Goal: Check status

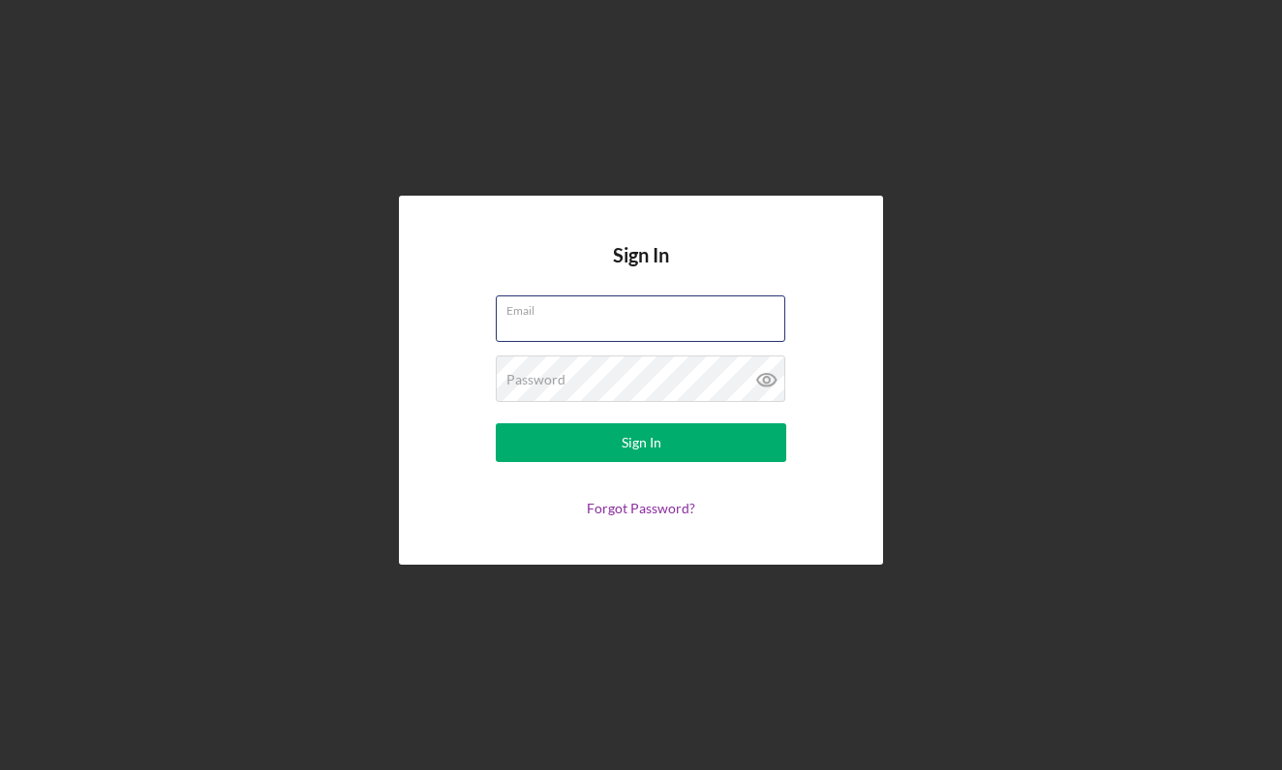
type input "[EMAIL_ADDRESS][DOMAIN_NAME]"
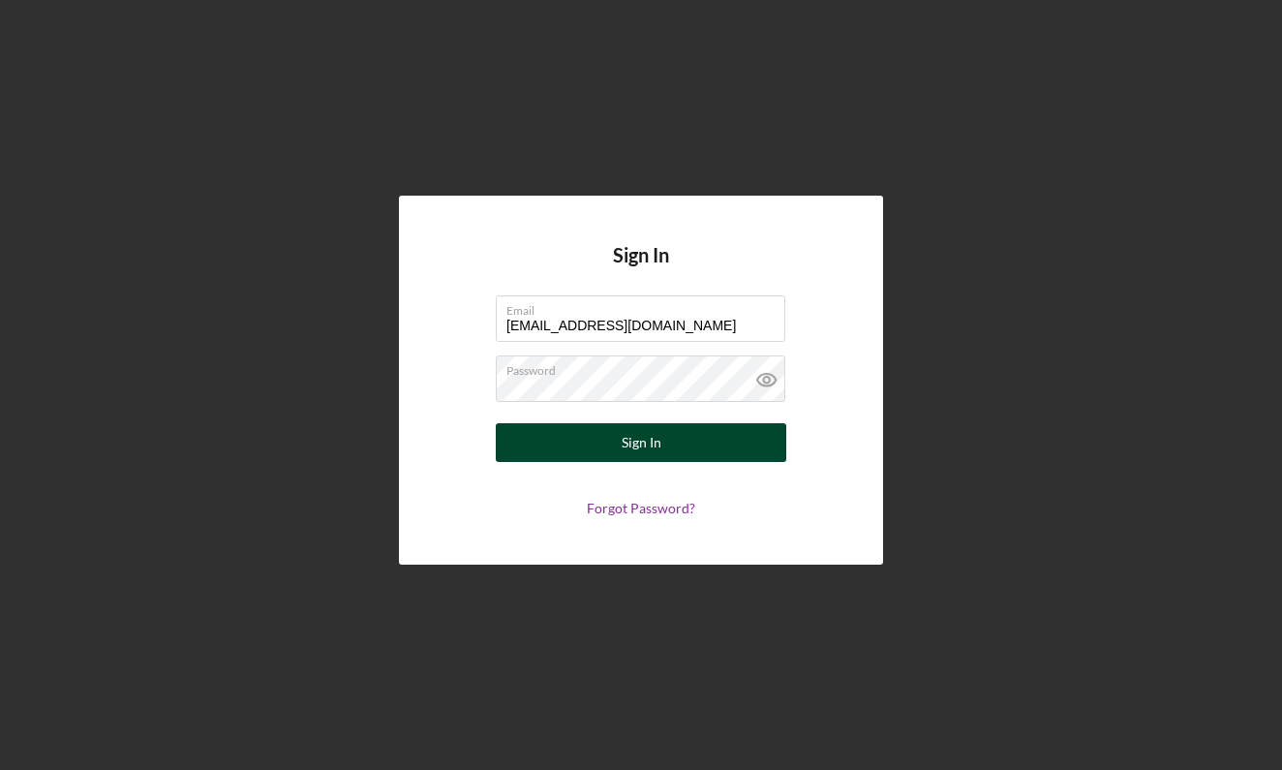
click at [653, 447] on div "Sign In" at bounding box center [641, 442] width 40 height 39
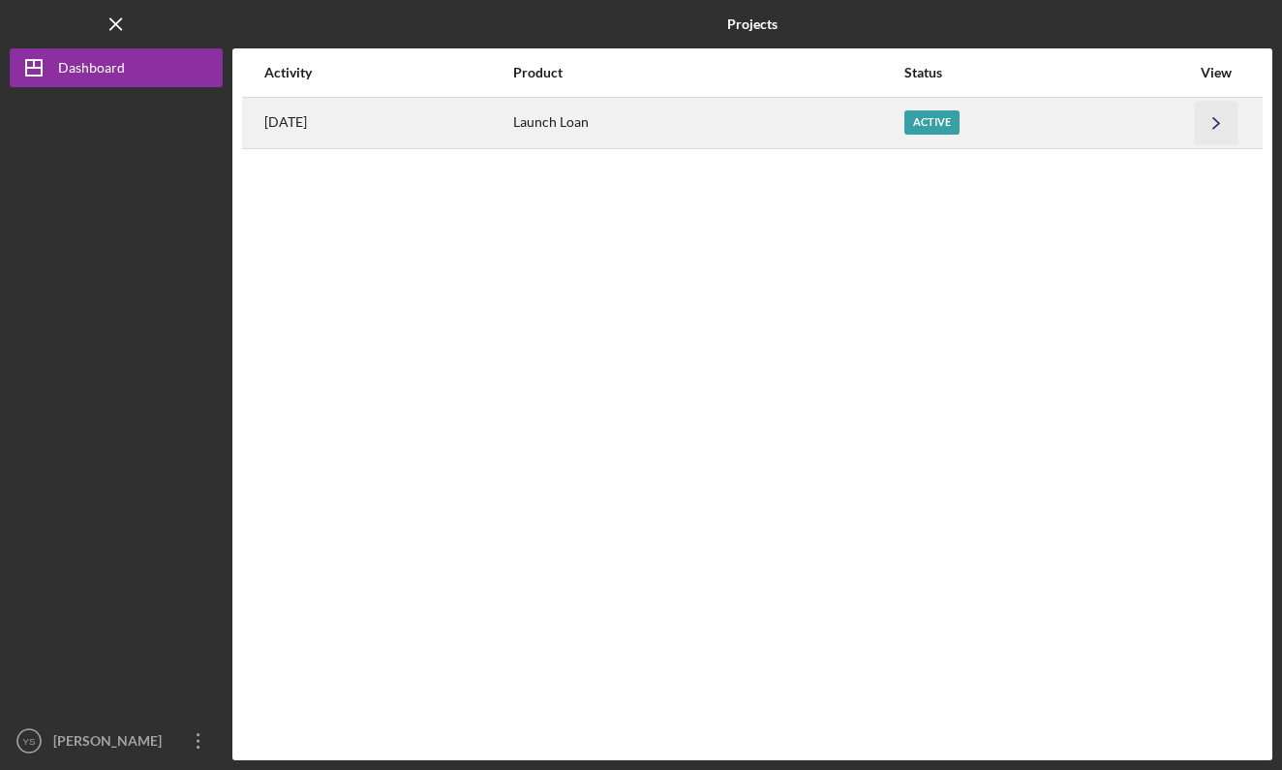
click at [1197, 136] on icon "Icon/Navigate" at bounding box center [1217, 123] width 44 height 44
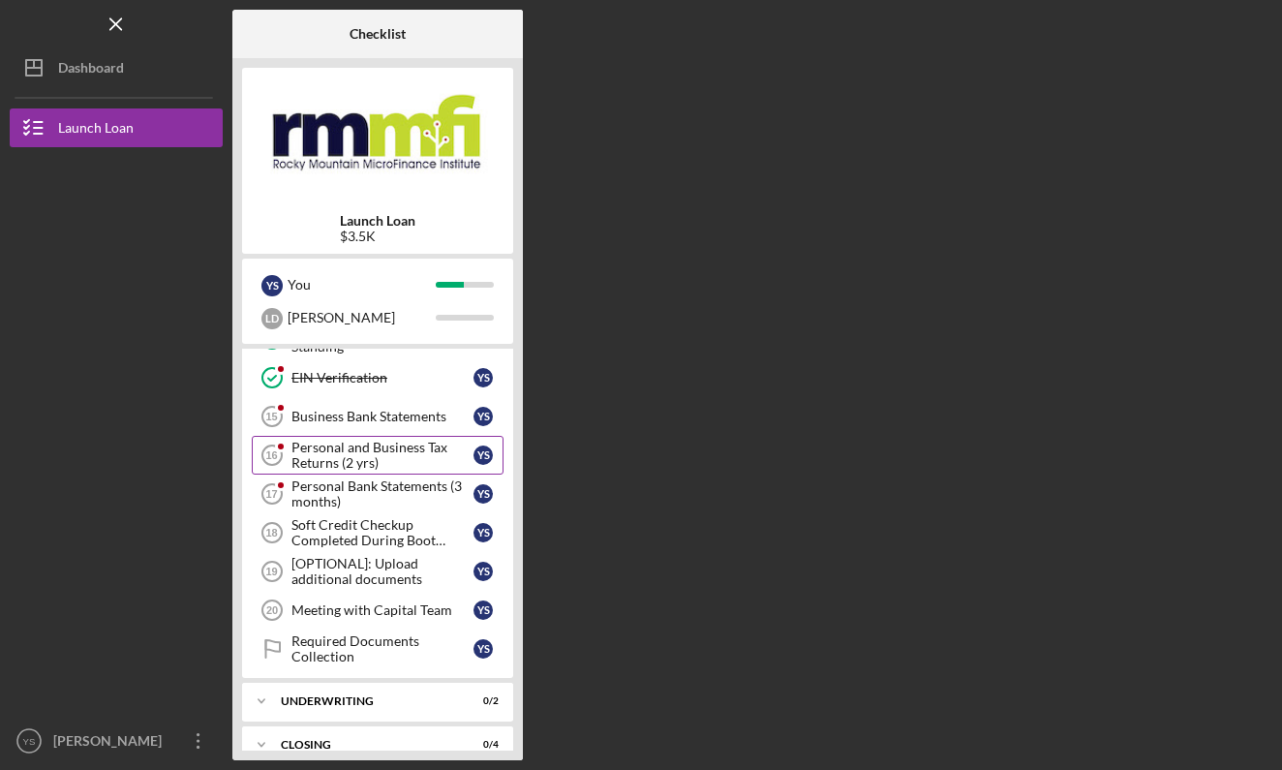
scroll to position [388, 0]
